Goal: Task Accomplishment & Management: Manage account settings

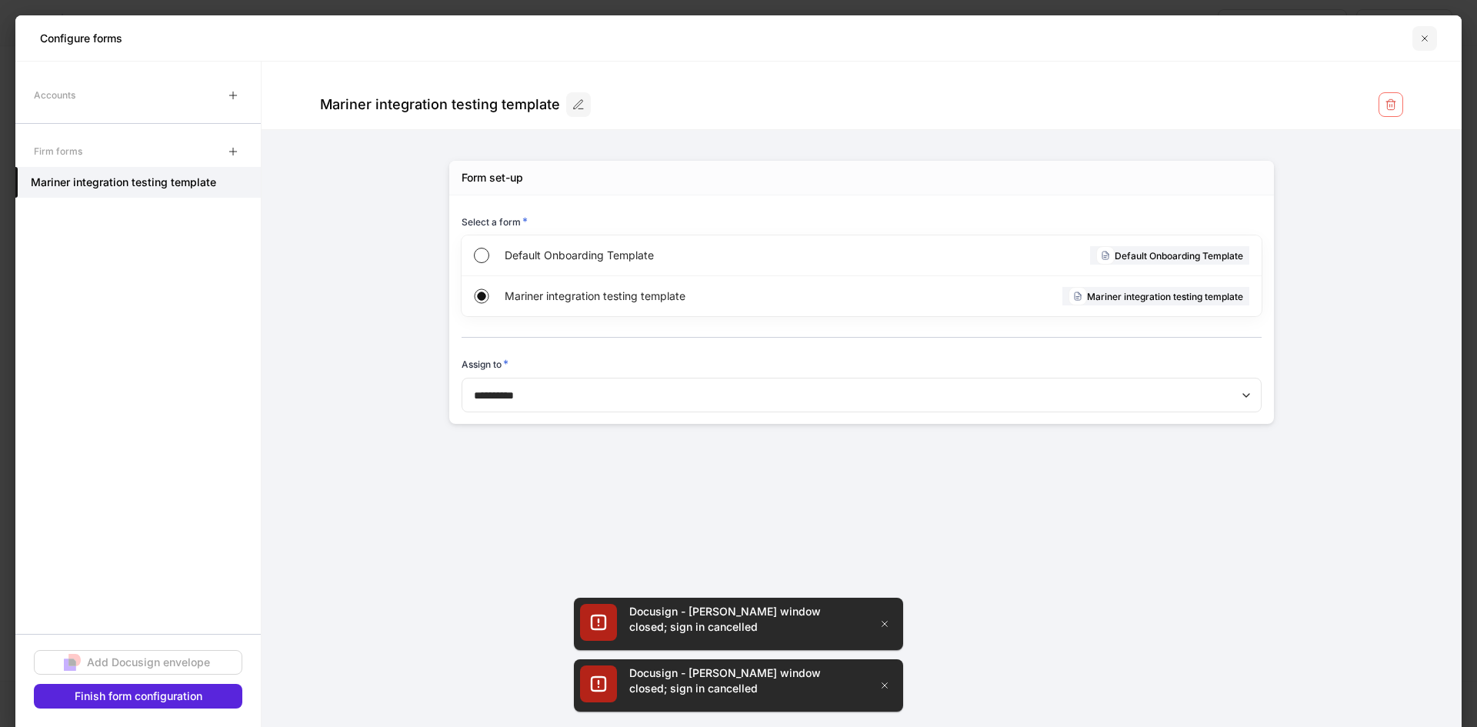
click at [1418, 38] on button "button" at bounding box center [1424, 38] width 25 height 25
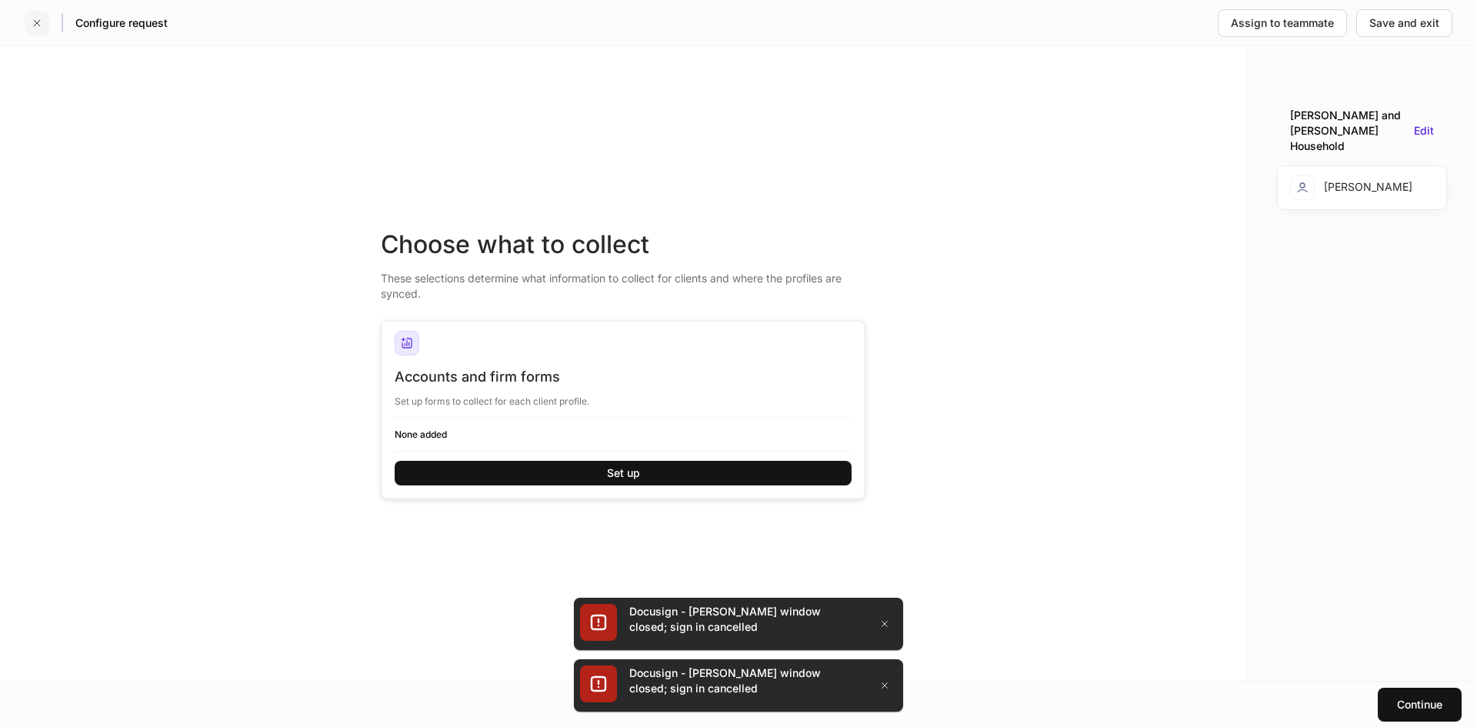
click at [38, 23] on icon "button" at bounding box center [37, 23] width 12 height 12
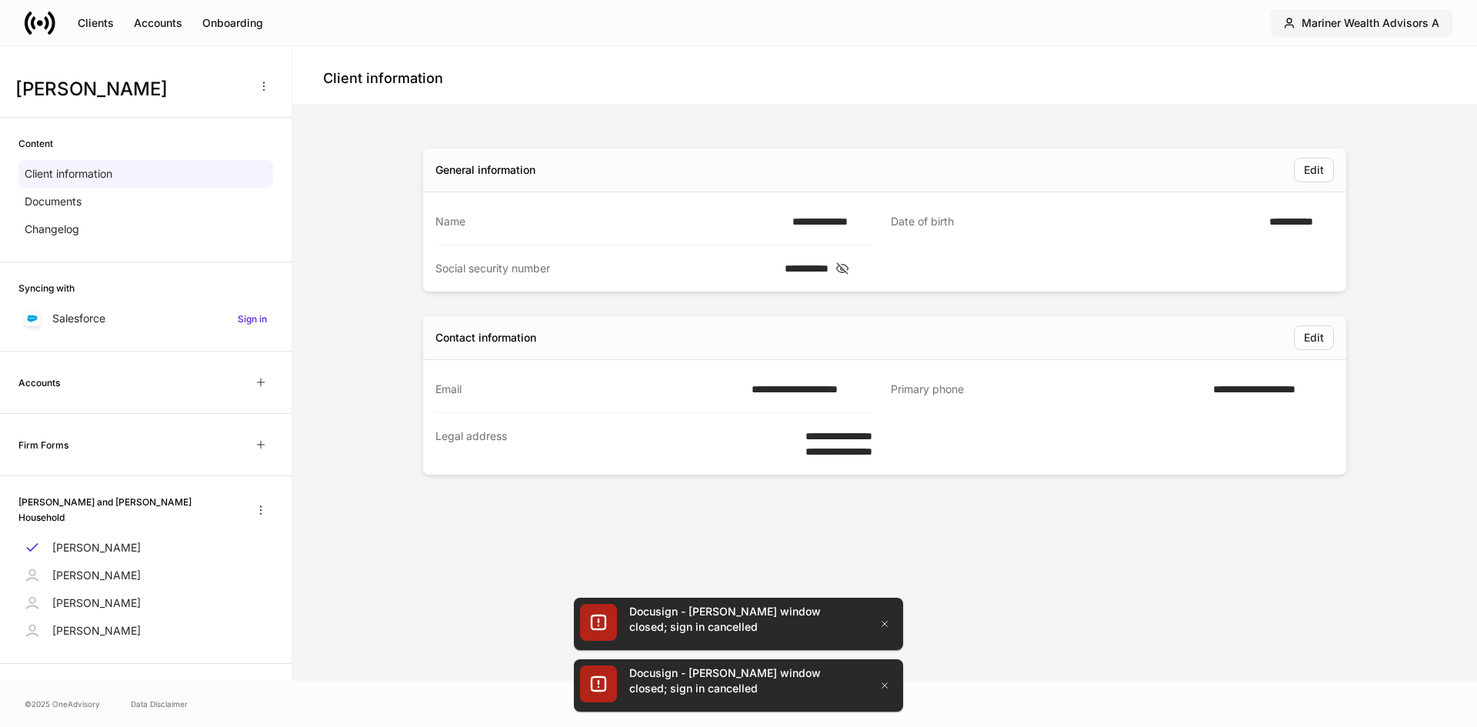
click at [1360, 24] on div "Mariner Wealth Advisors A" at bounding box center [1371, 22] width 138 height 15
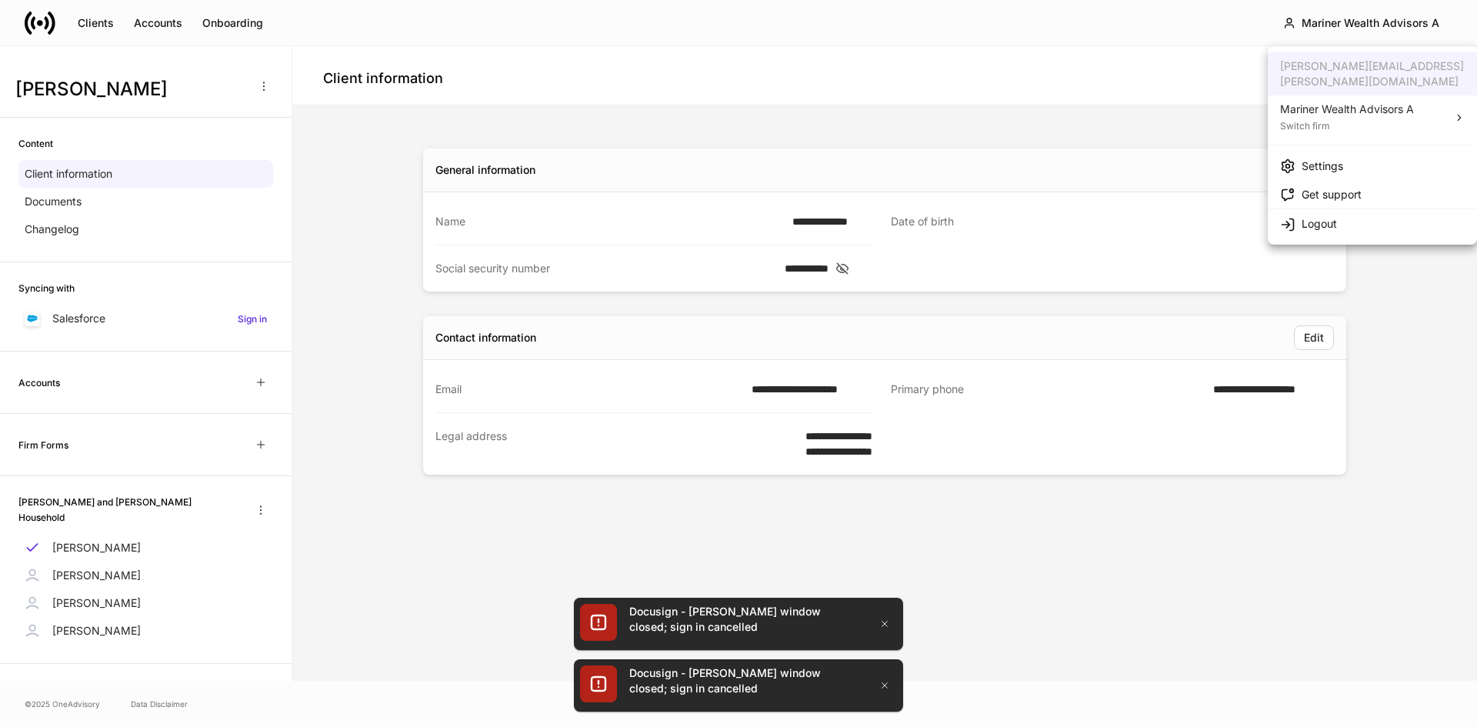
click at [1346, 117] on div "Switch firm" at bounding box center [1347, 124] width 134 height 15
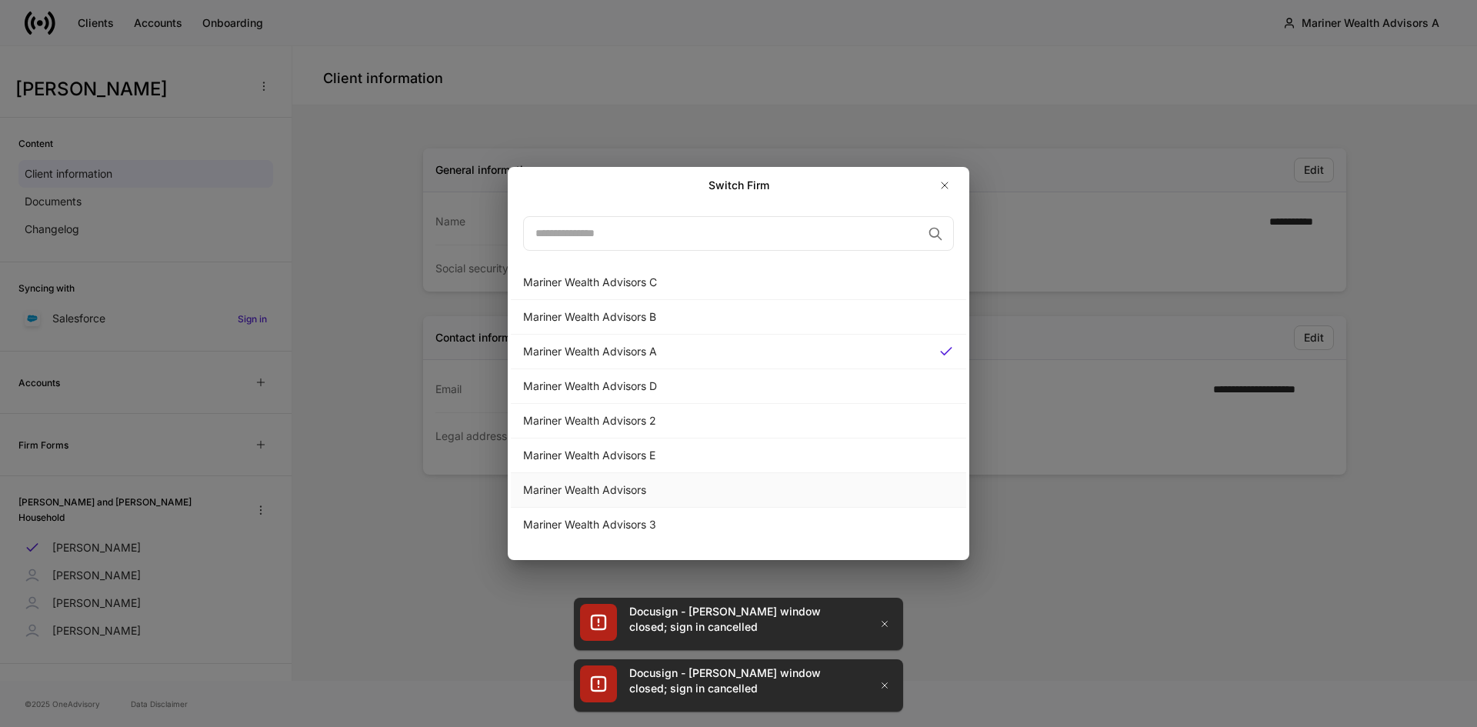
click at [602, 484] on div "Mariner Wealth Advisors" at bounding box center [738, 489] width 431 height 15
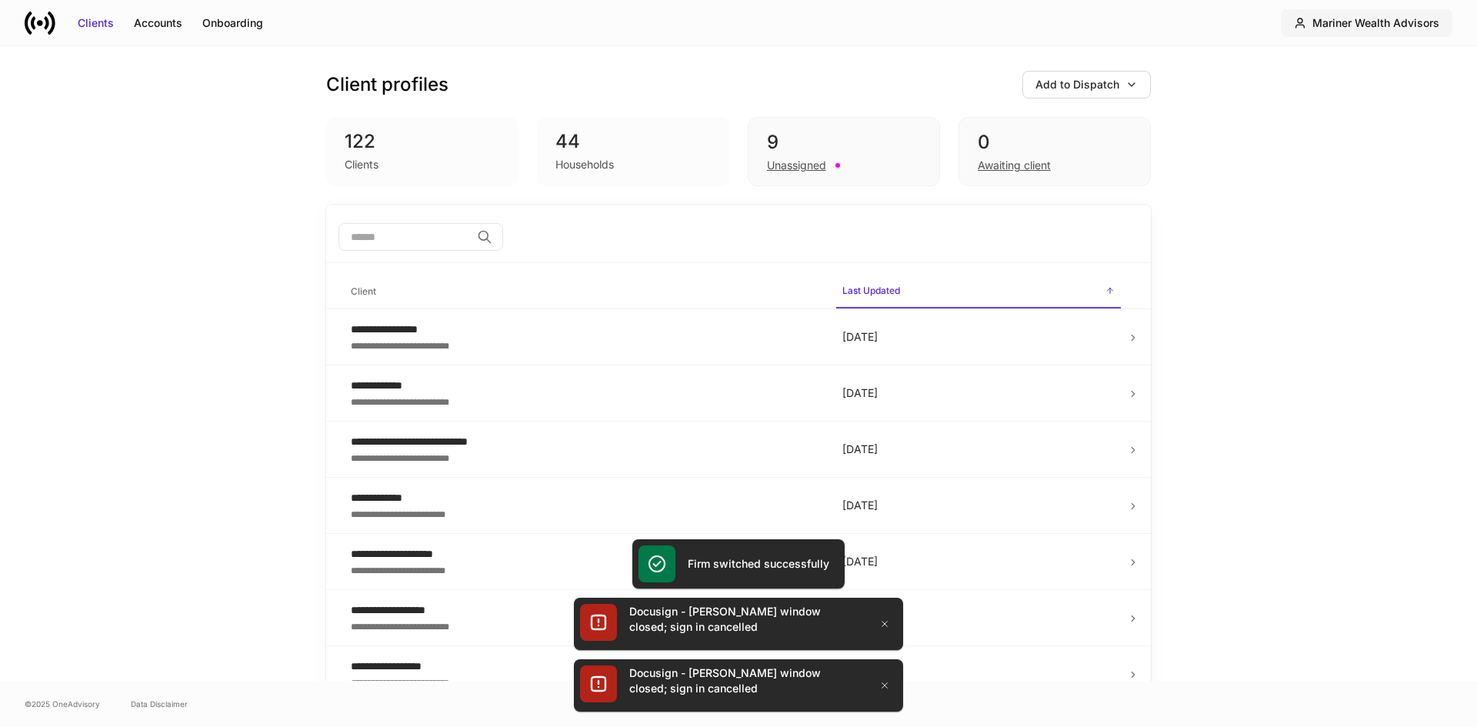
click at [1360, 16] on div "Mariner Wealth Advisors" at bounding box center [1375, 22] width 127 height 15
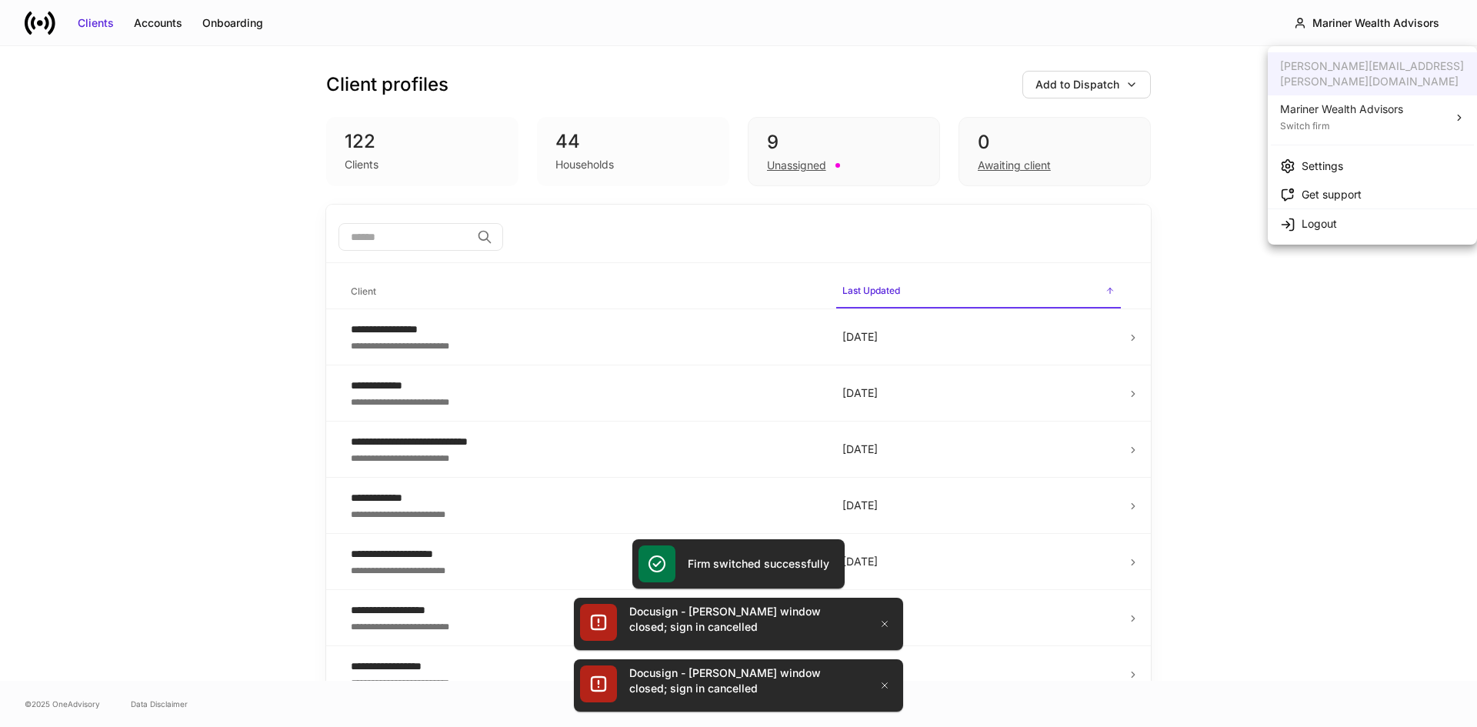
click at [1315, 158] on div "Settings" at bounding box center [1323, 165] width 42 height 15
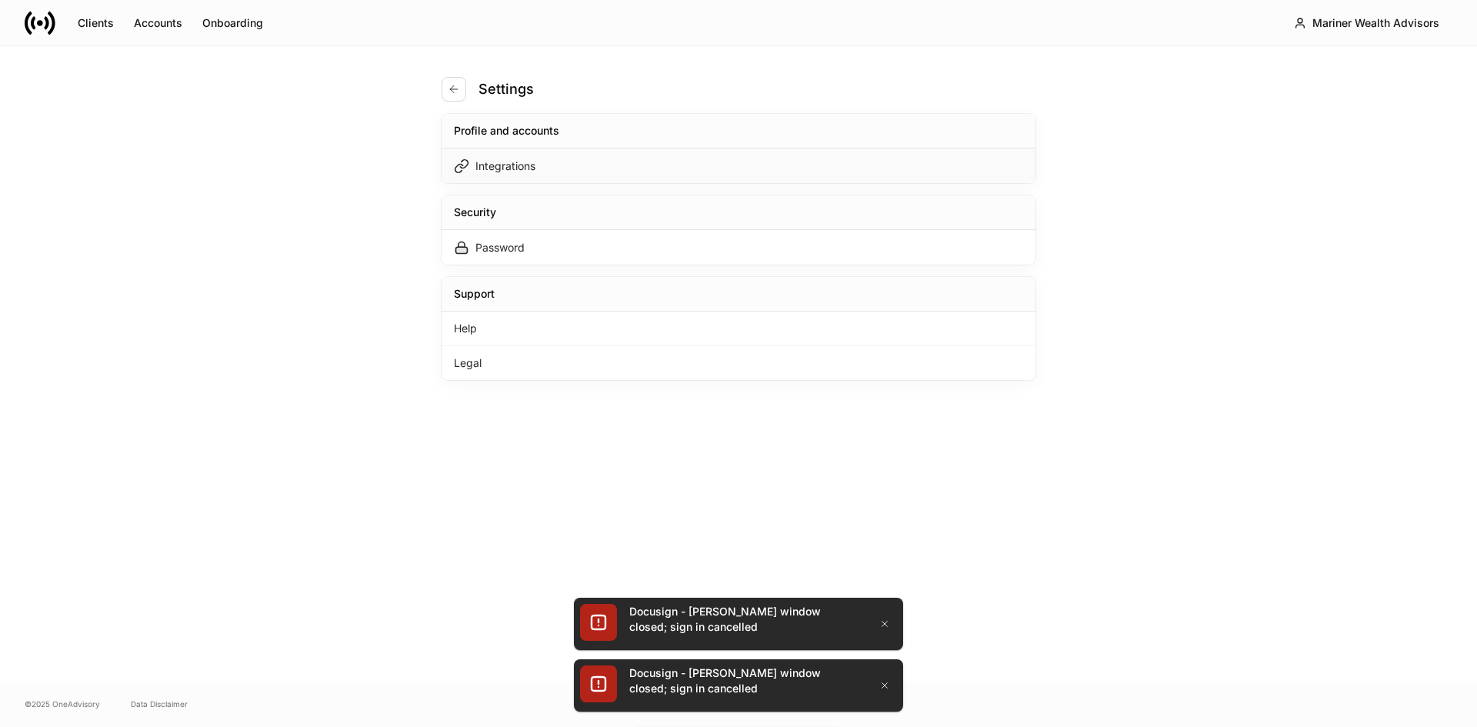
click at [495, 159] on div "Integrations" at bounding box center [505, 165] width 60 height 15
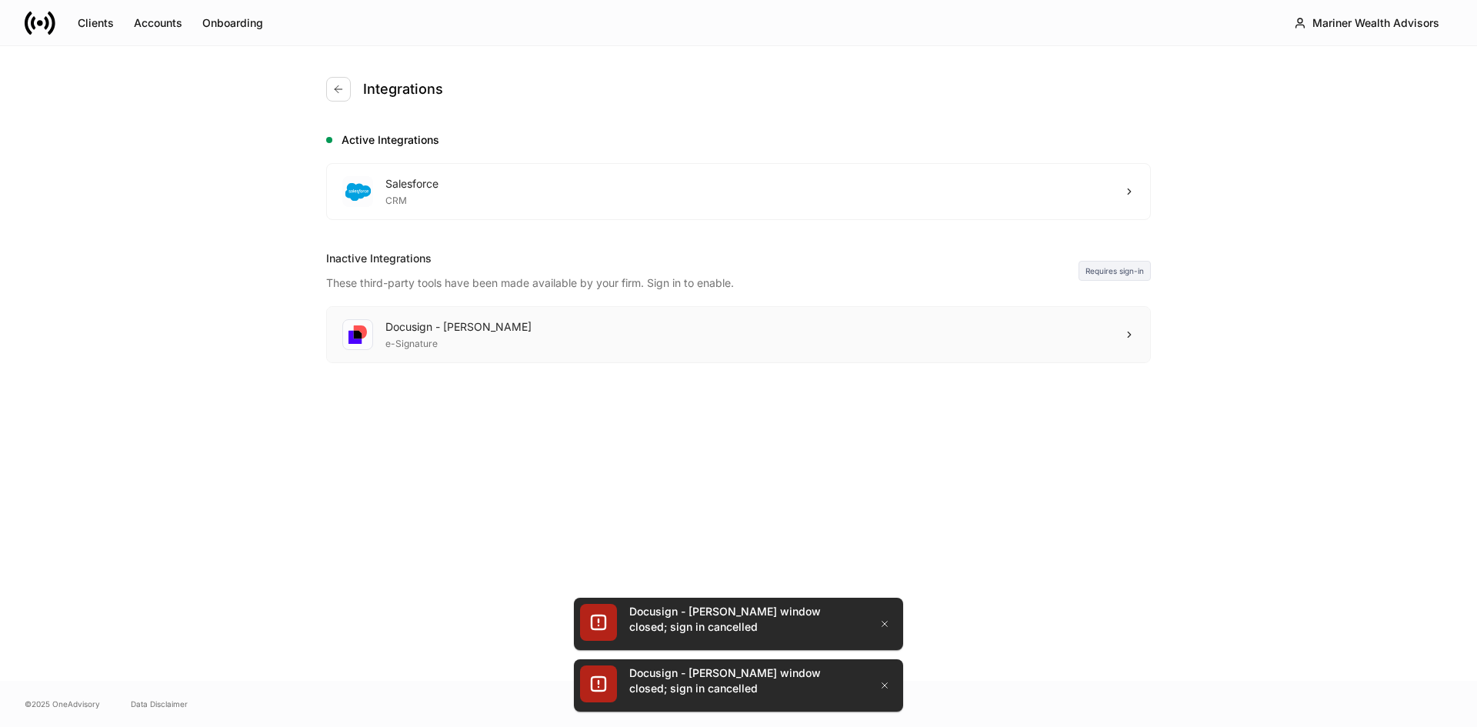
click at [422, 325] on div "Docusign - [PERSON_NAME]" at bounding box center [458, 326] width 146 height 15
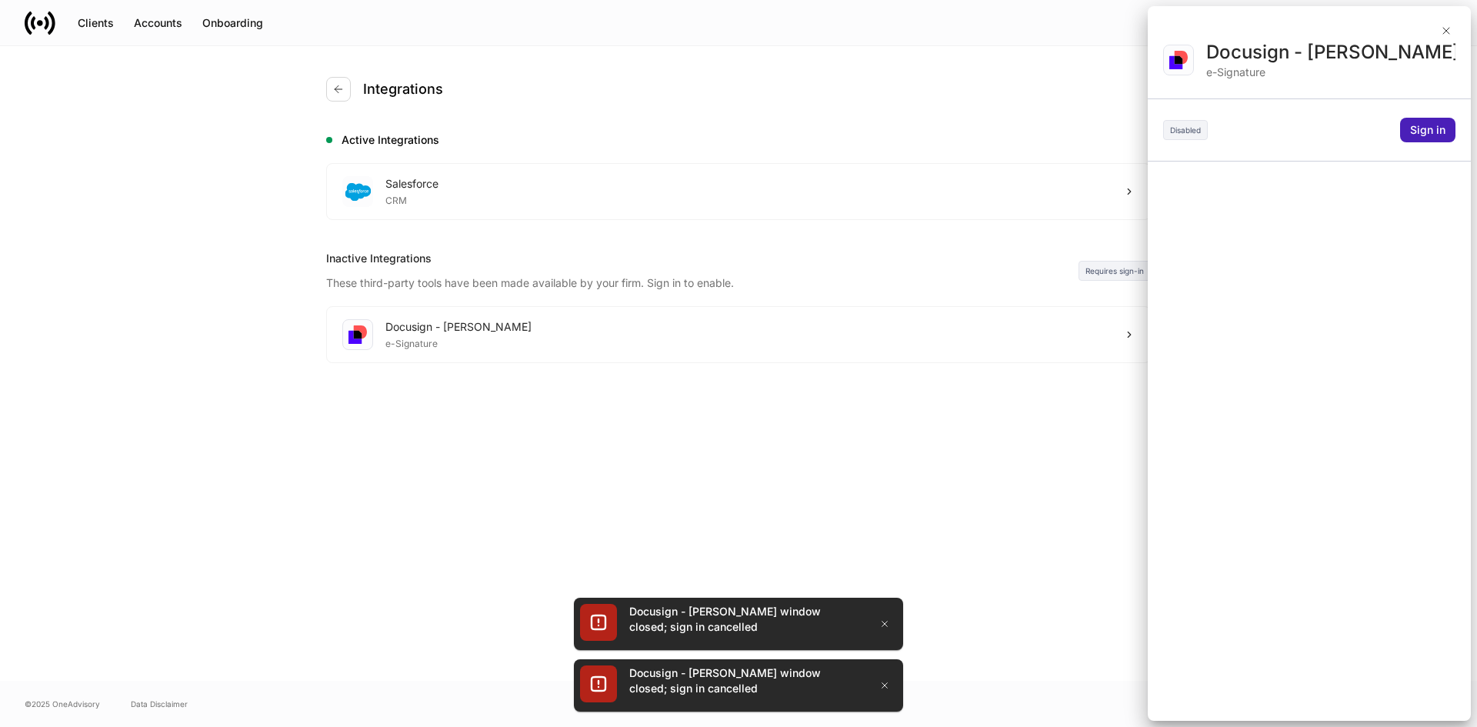
click at [1412, 132] on div "Sign in" at bounding box center [1427, 129] width 35 height 15
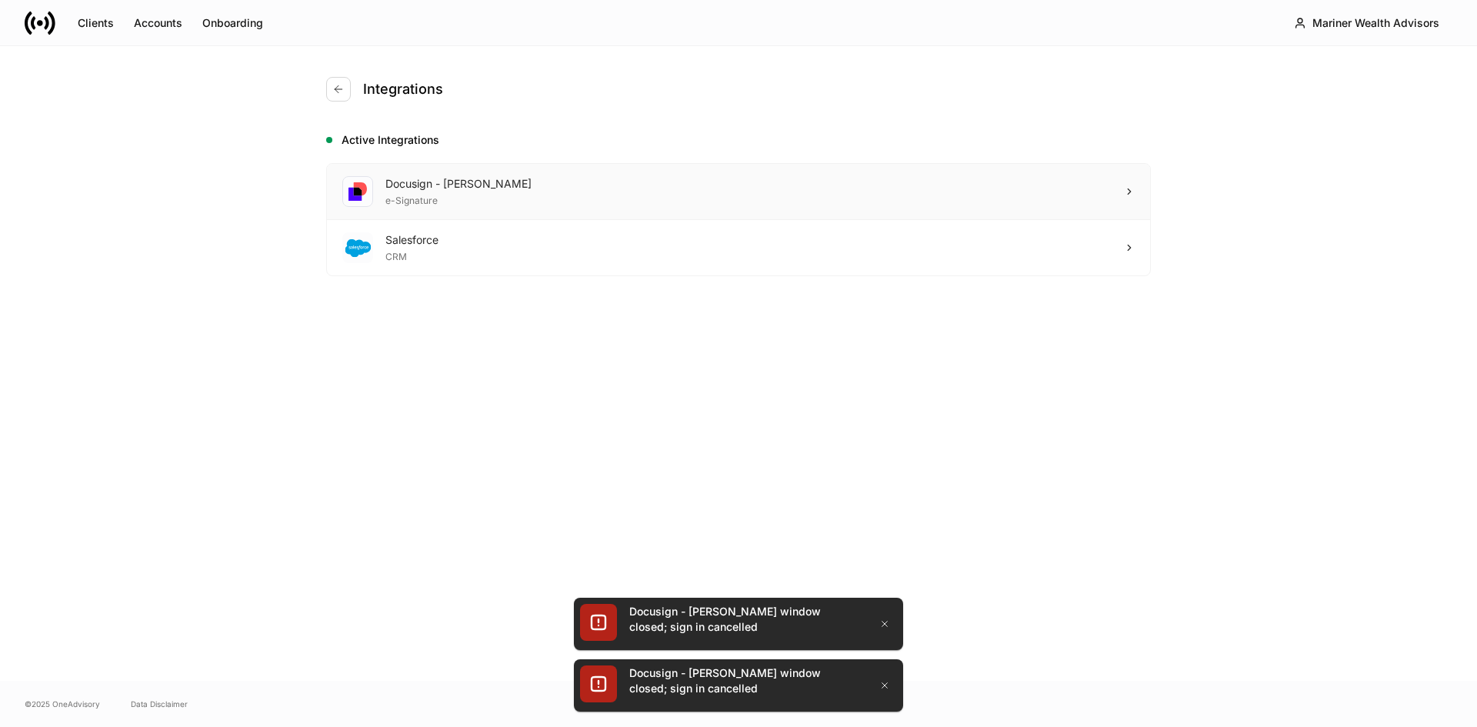
click at [478, 188] on div "Docusign - [PERSON_NAME]" at bounding box center [458, 183] width 146 height 15
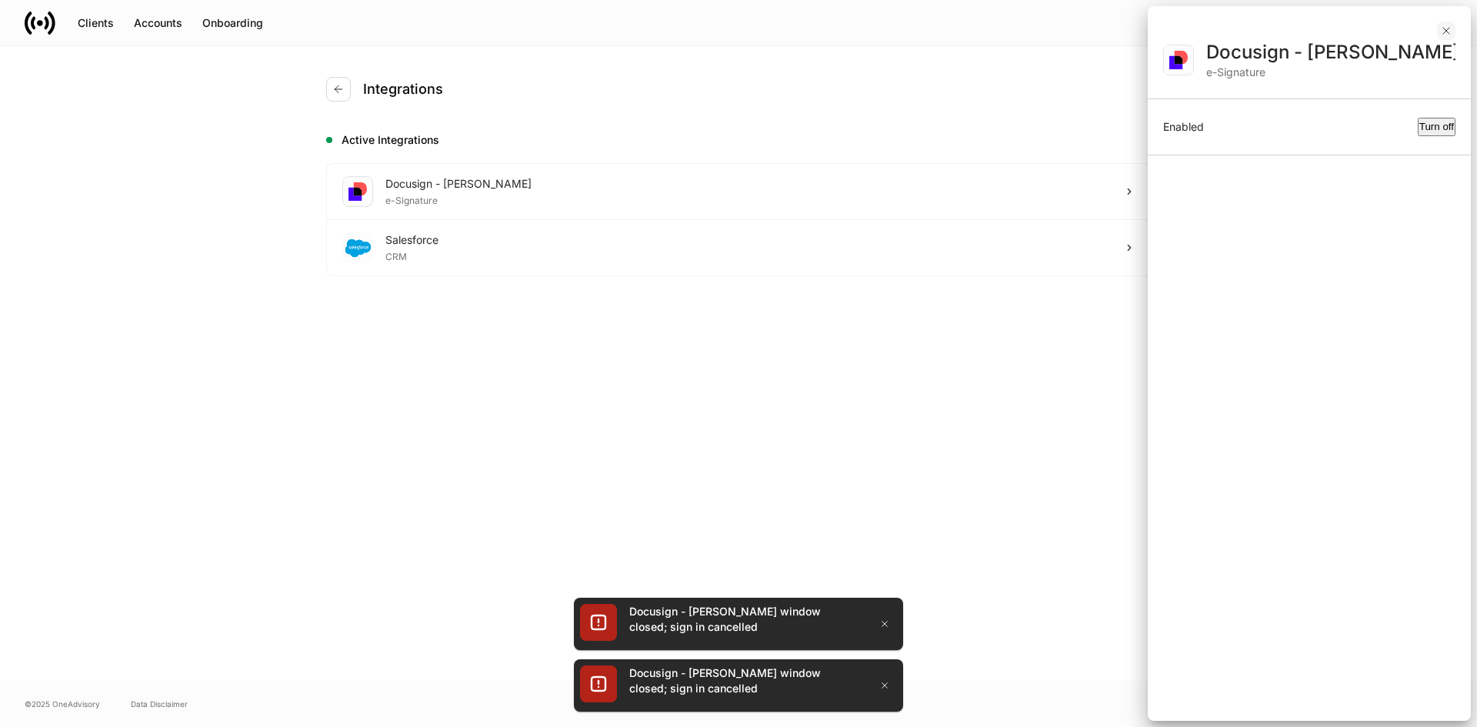
click at [1451, 26] on icon "button" at bounding box center [1446, 31] width 12 height 12
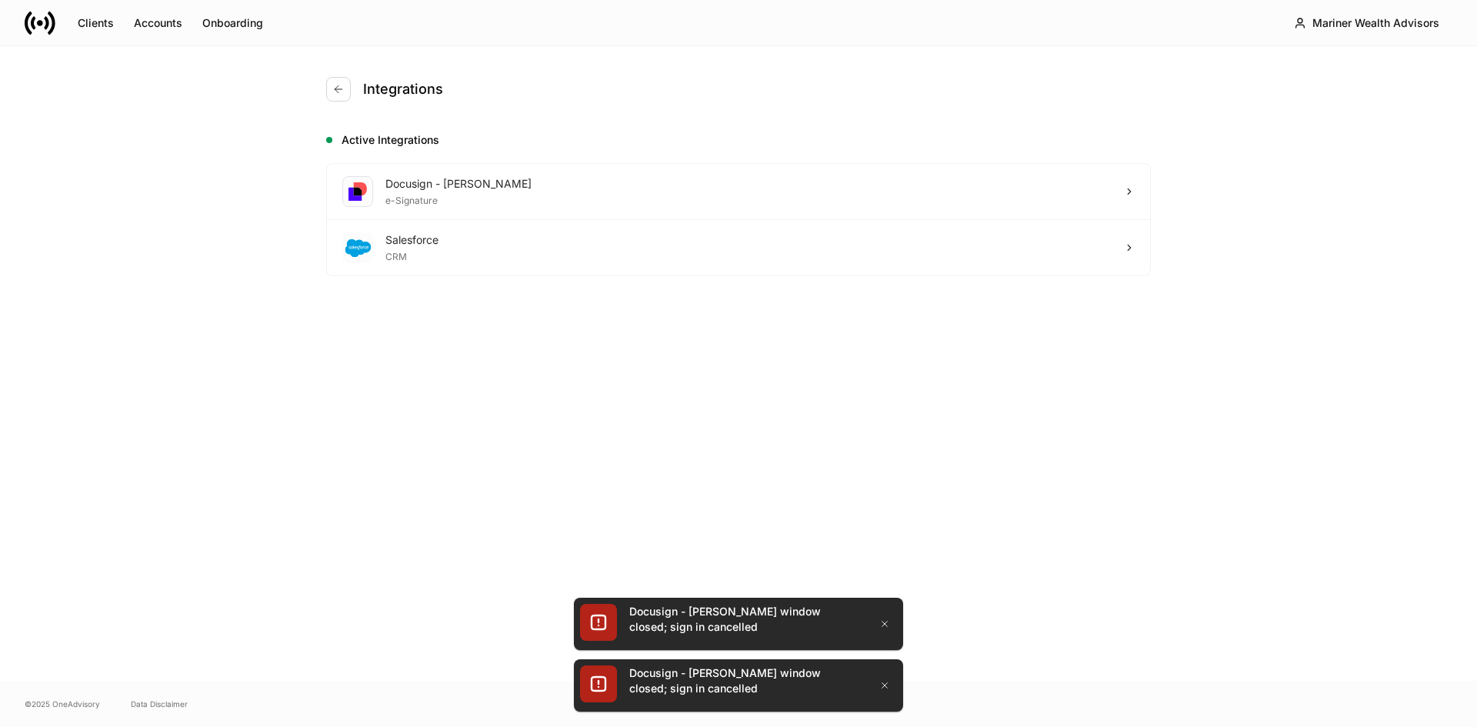
click at [478, 473] on div "Integrations Active Integrations Docusign - [PERSON_NAME] e-Signature Salesforc…" at bounding box center [738, 363] width 923 height 635
click at [881, 621] on icon "button" at bounding box center [884, 624] width 12 height 12
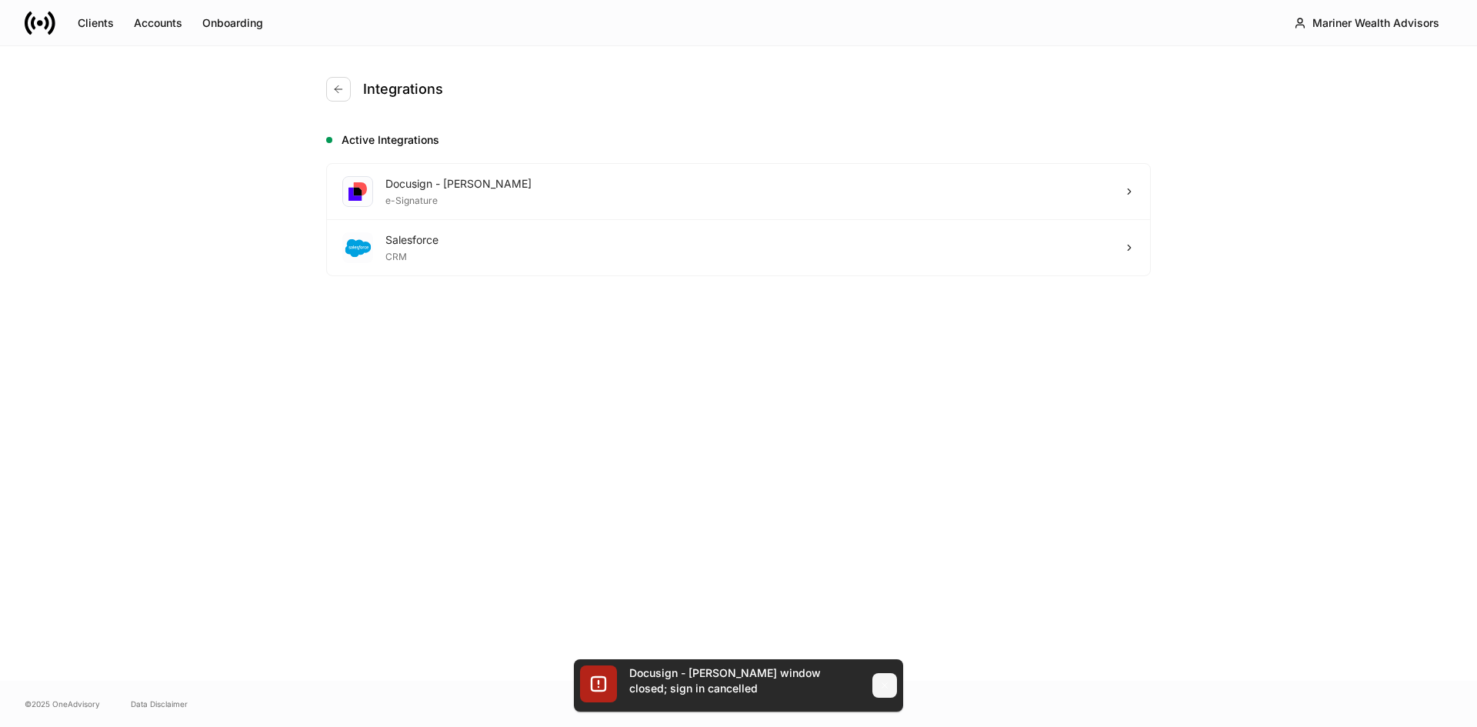
click at [882, 682] on icon "button" at bounding box center [884, 685] width 12 height 12
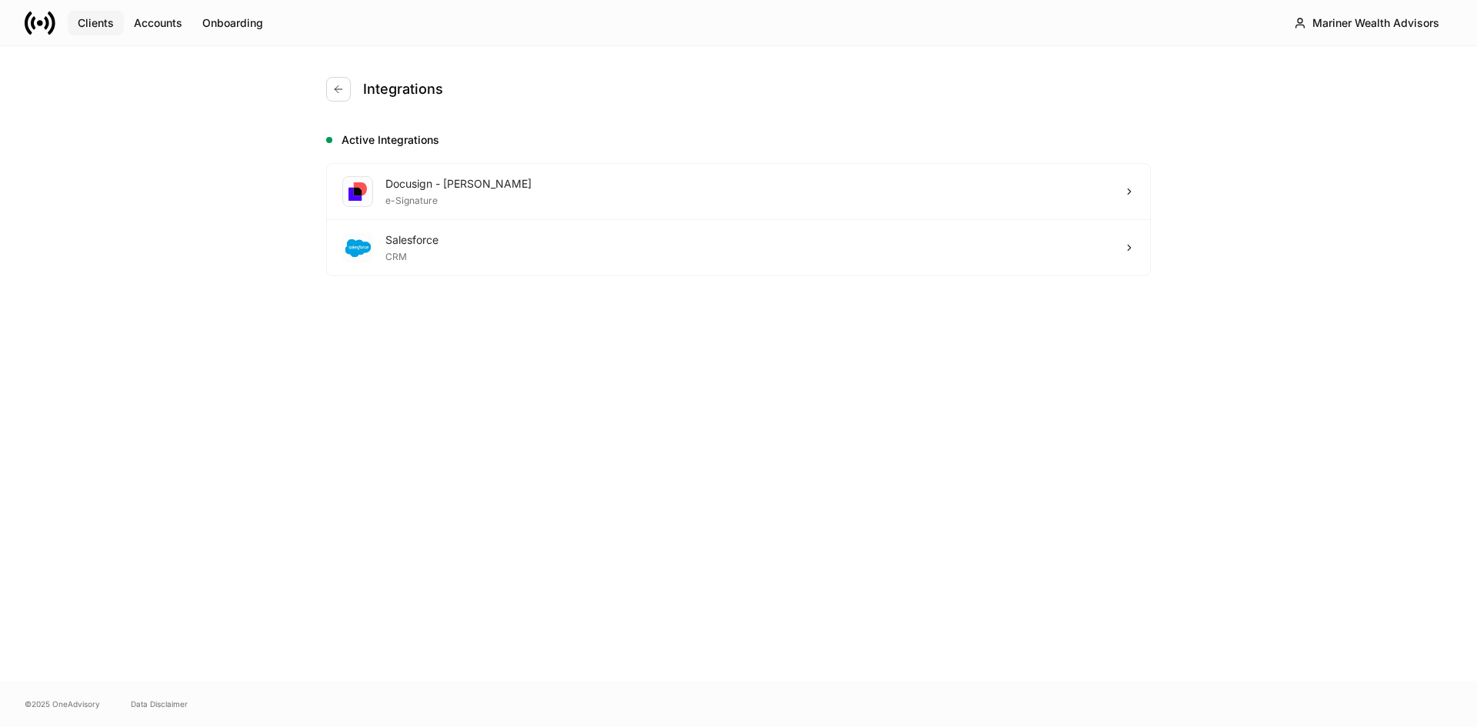
click at [94, 21] on div "Clients" at bounding box center [96, 22] width 36 height 15
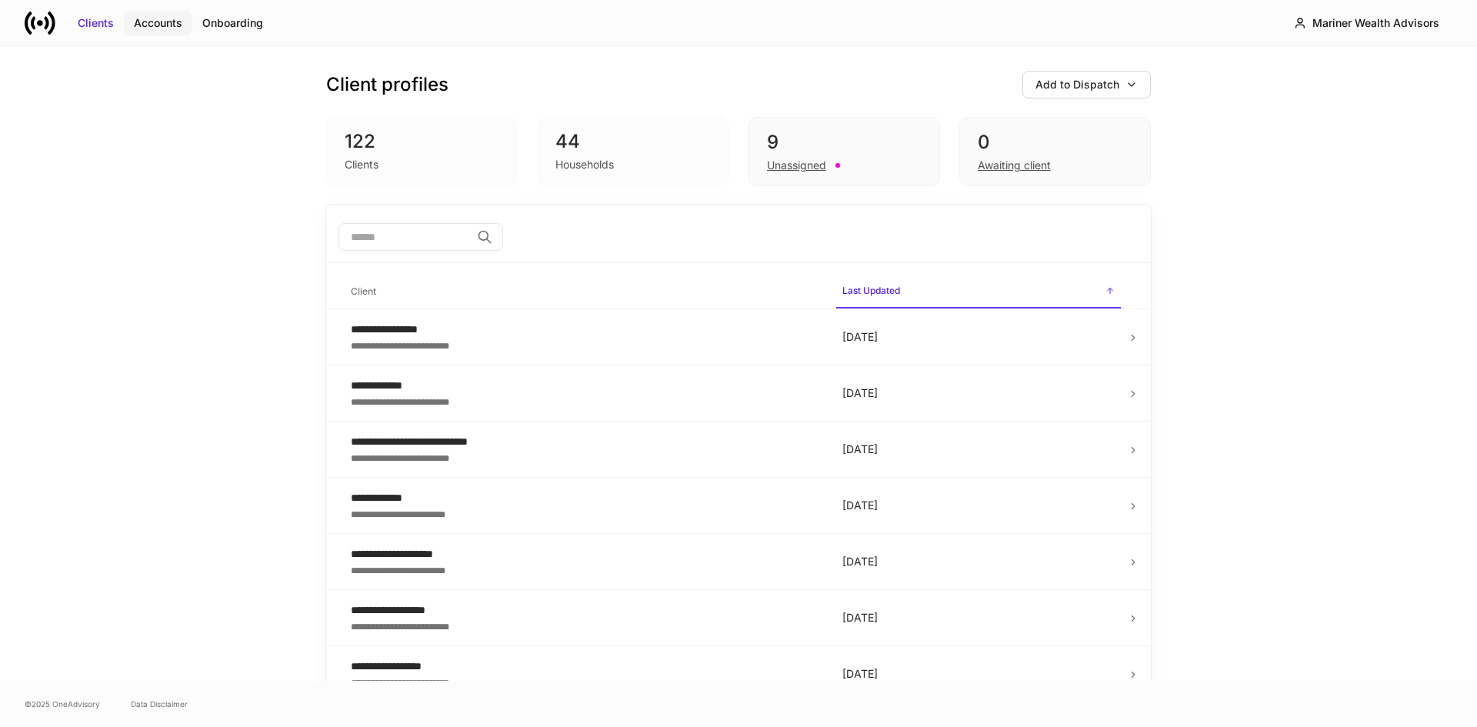
click at [155, 22] on div "Accounts" at bounding box center [158, 22] width 48 height 15
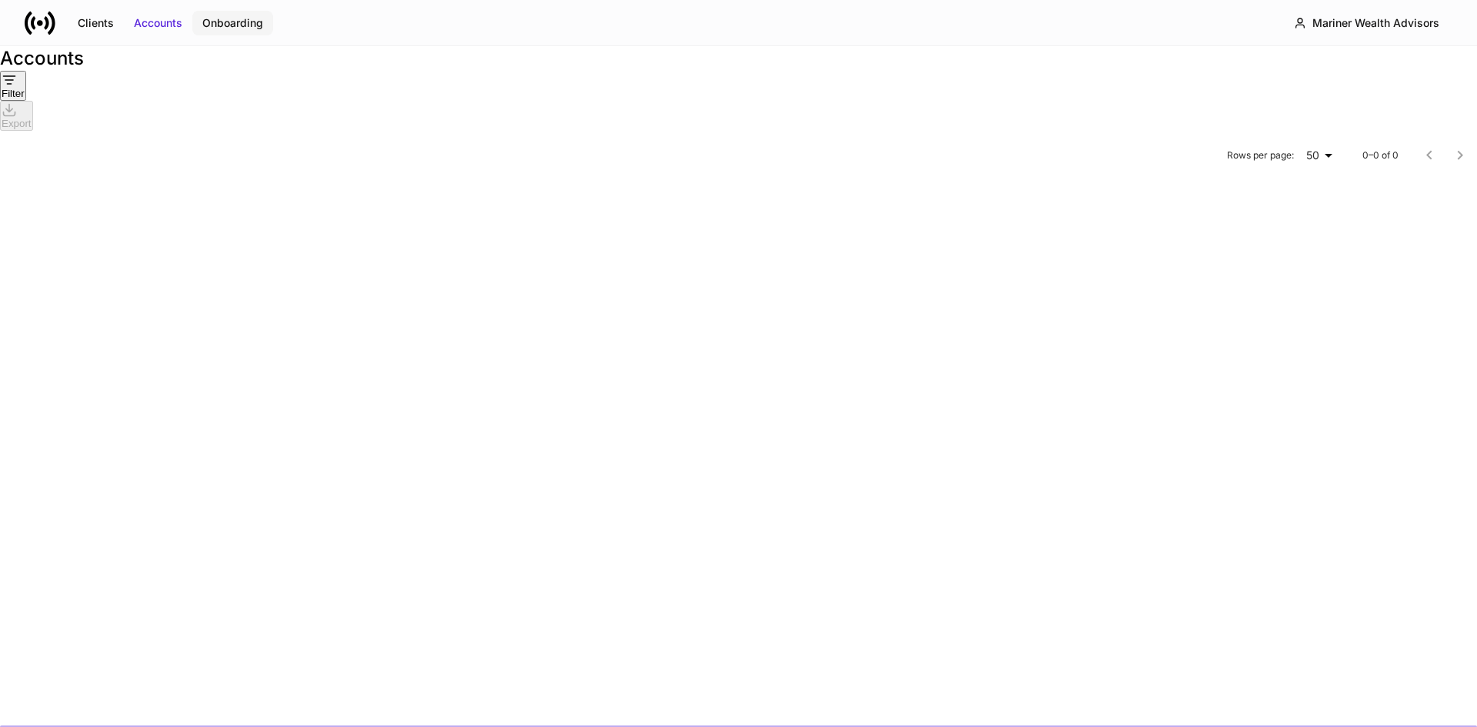
click at [229, 23] on div "Onboarding" at bounding box center [232, 22] width 61 height 15
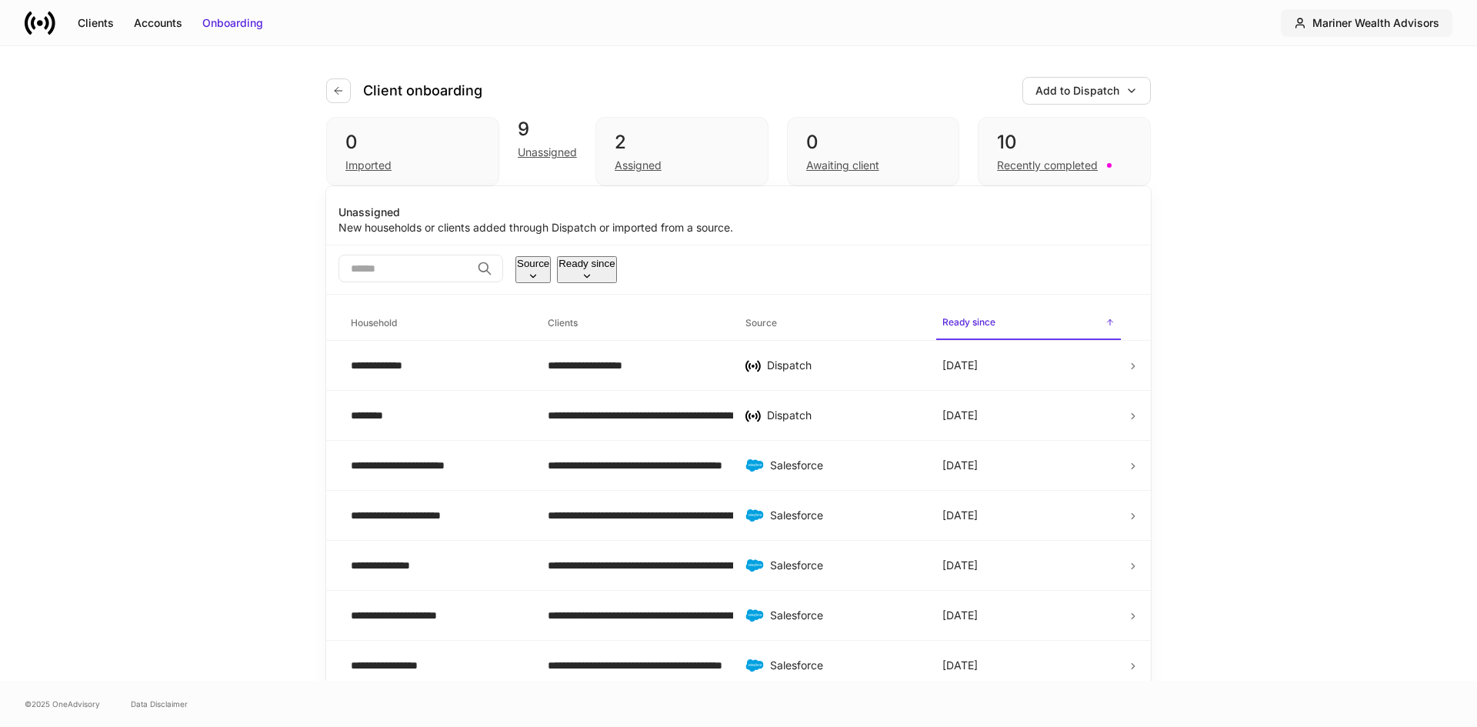
click at [1341, 22] on div "Mariner Wealth Advisors" at bounding box center [1375, 22] width 127 height 15
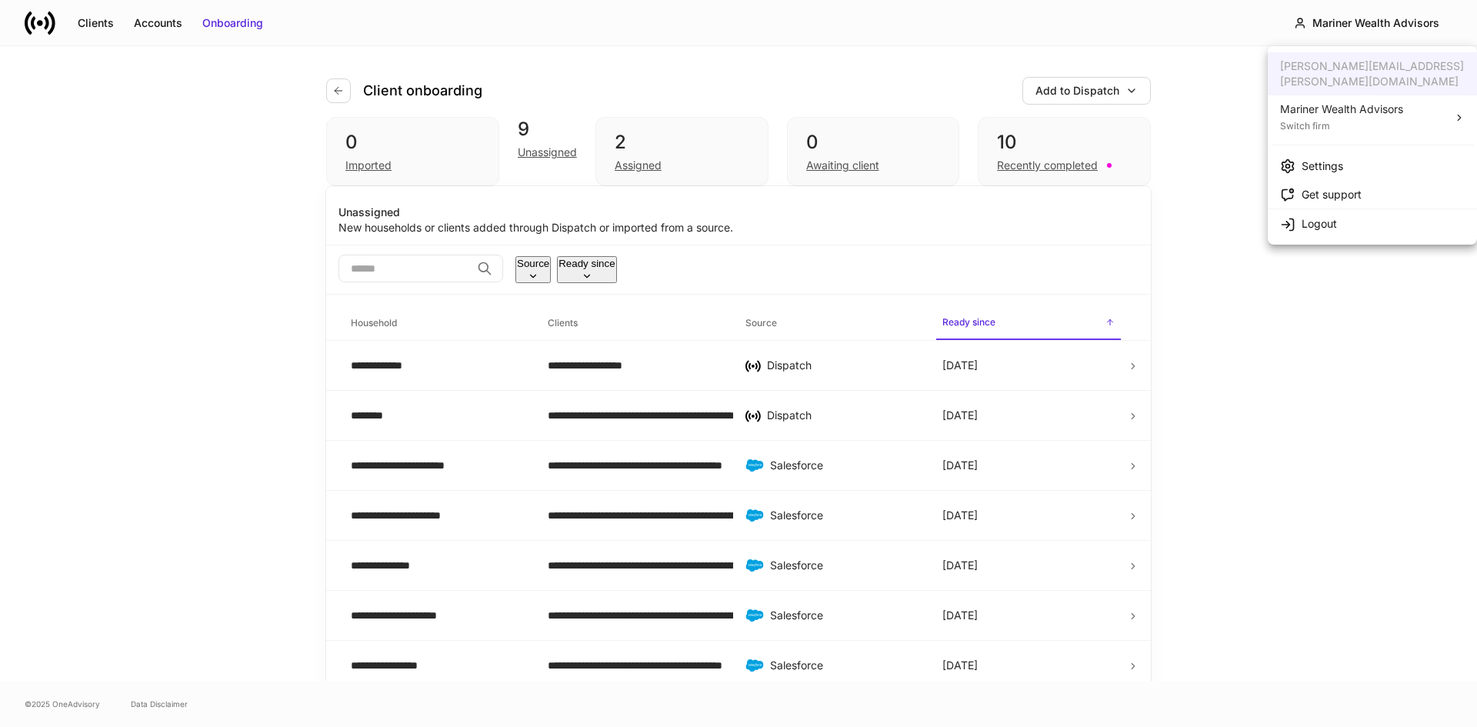
click at [1338, 158] on div "Settings" at bounding box center [1323, 165] width 42 height 15
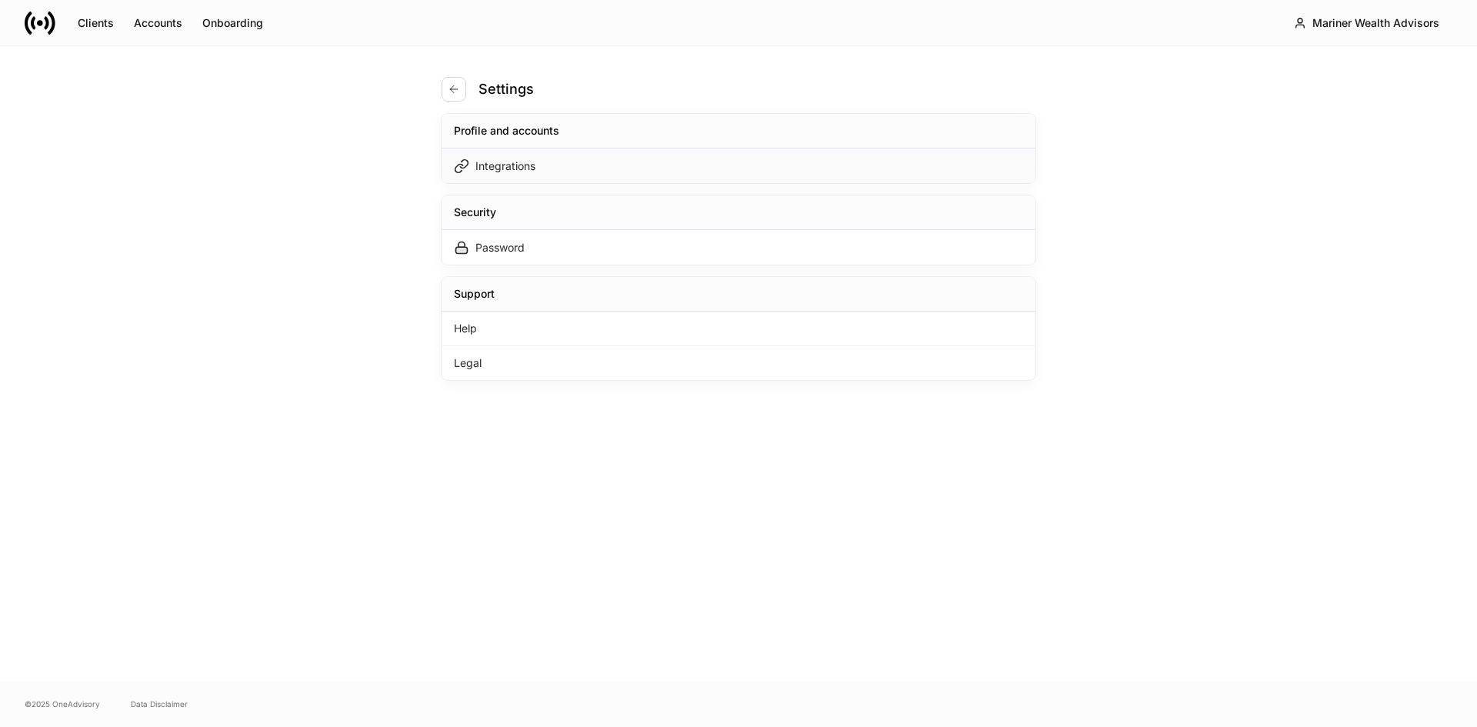
click at [494, 159] on div "Integrations" at bounding box center [505, 165] width 60 height 15
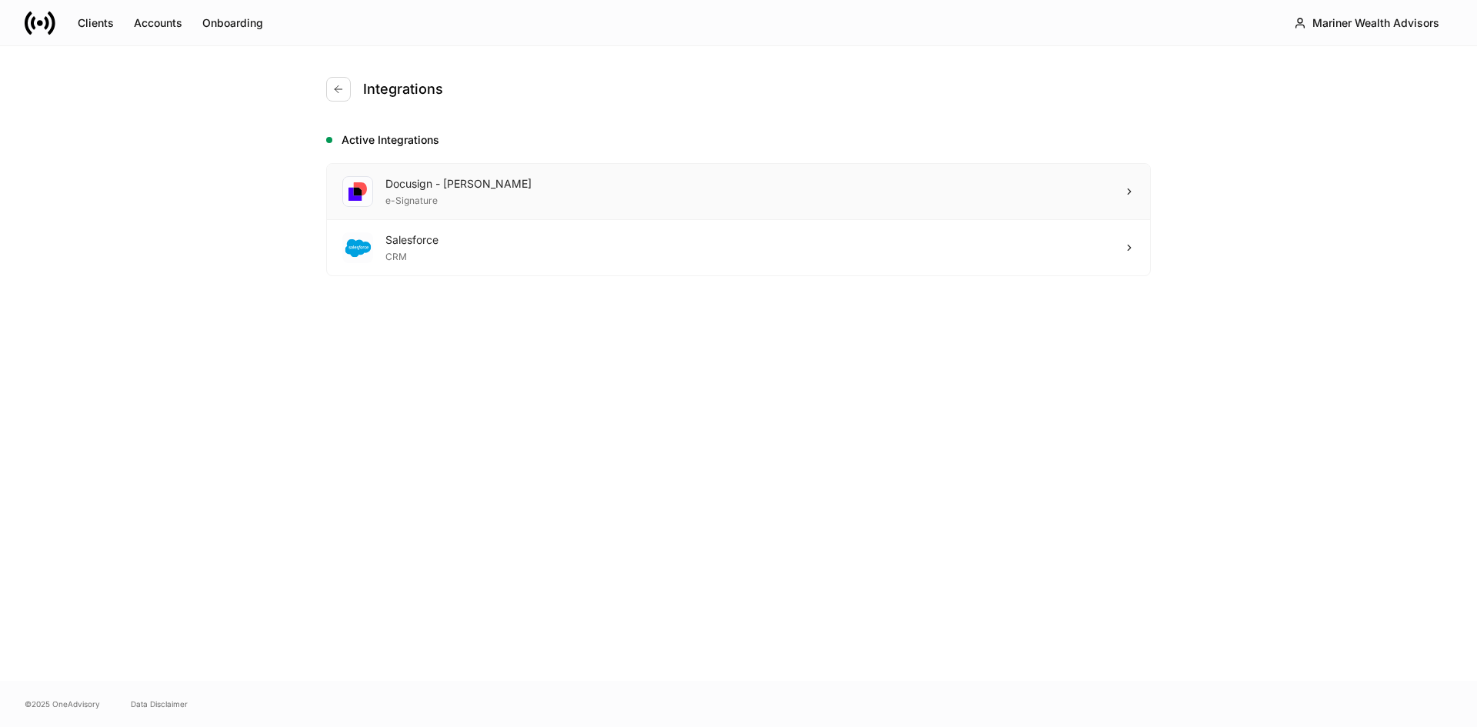
click at [432, 190] on div "Docusign - [PERSON_NAME]" at bounding box center [458, 183] width 146 height 15
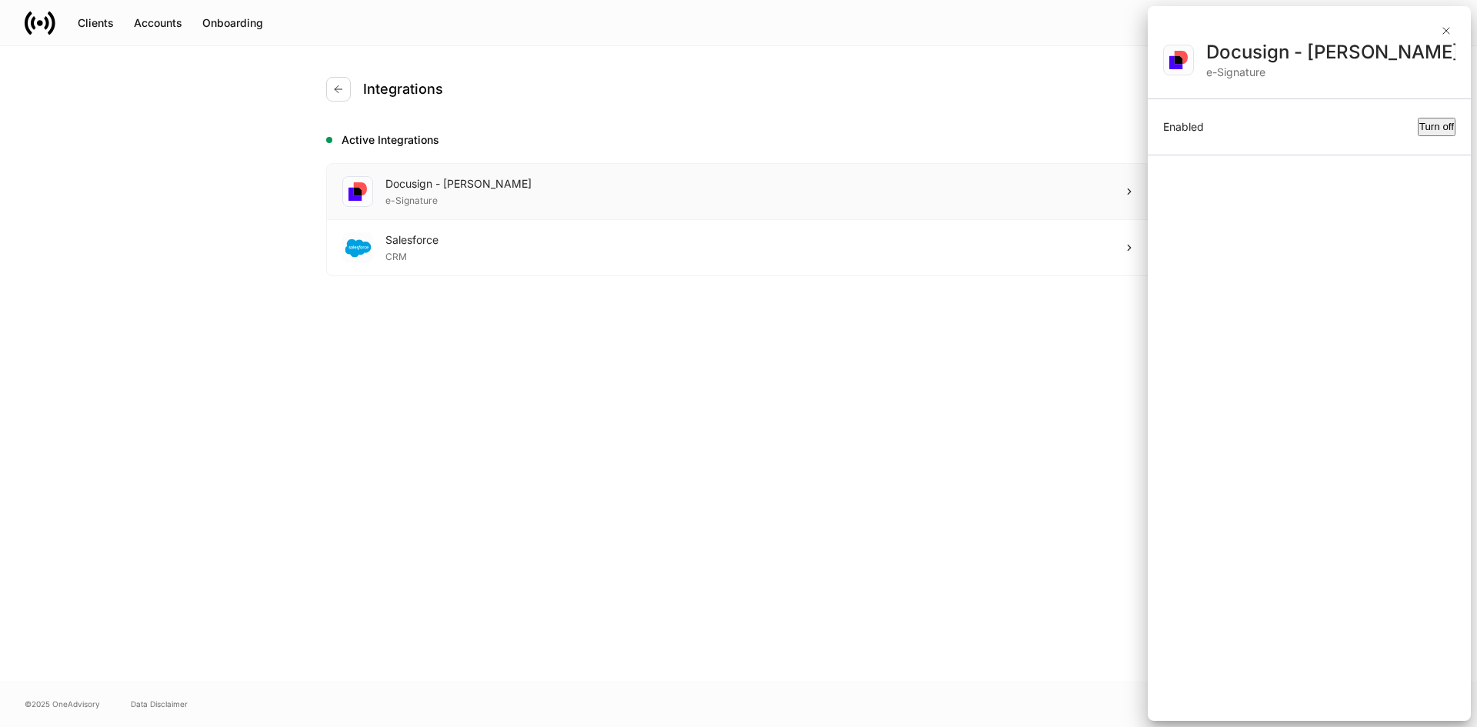
click at [432, 190] on div at bounding box center [738, 363] width 1477 height 727
